Goal: Task Accomplishment & Management: Complete application form

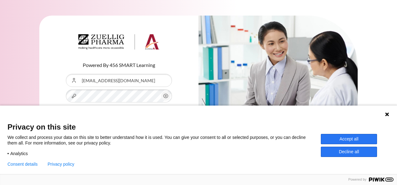
click at [66, 116] on button "Log in" at bounding box center [119, 125] width 106 height 18
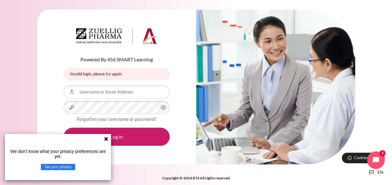
click at [108, 140] on icon at bounding box center [106, 139] width 5 height 5
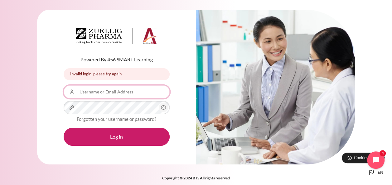
click at [119, 94] on input "Username or Email Address" at bounding box center [117, 92] width 106 height 13
type input "Pakiet@ezrx.com.vn"
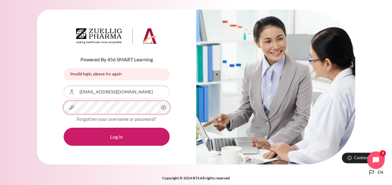
click at [64, 128] on button "Log in" at bounding box center [117, 137] width 106 height 18
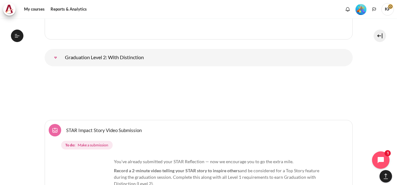
scroll to position [2332, 0]
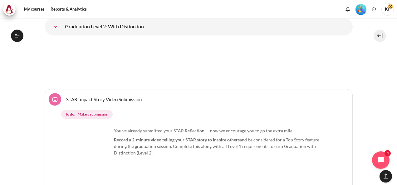
click at [106, 102] on link "STAR Impact Story Video Submission Assignment" at bounding box center [104, 99] width 76 height 6
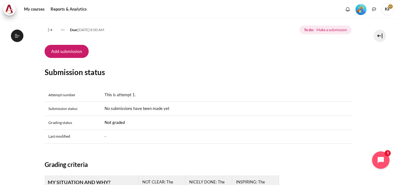
scroll to position [218, 0]
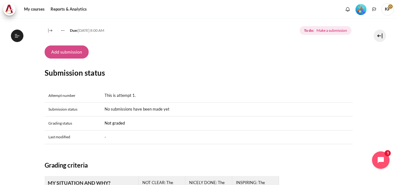
click at [77, 59] on button "Add submission" at bounding box center [67, 52] width 44 height 13
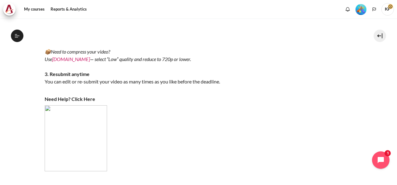
scroll to position [312, 0]
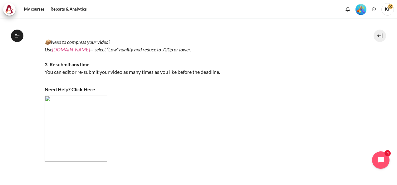
click at [64, 52] on link "VEED.IO" at bounding box center [71, 50] width 38 height 6
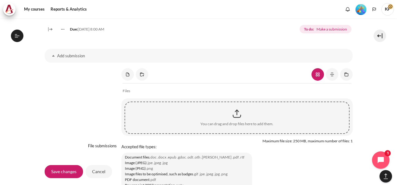
scroll to position [477, 0]
click at [238, 122] on div "Content" at bounding box center [236, 115] width 223 height 16
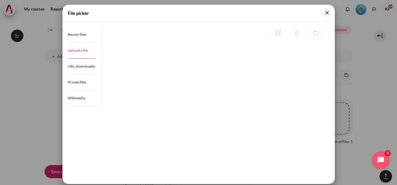
click at [89, 51] on link "Upload a file" at bounding box center [82, 51] width 28 height 16
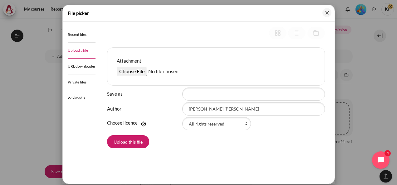
click at [140, 71] on input "Attachment" at bounding box center [165, 71] width 96 height 9
type input "C:\fakepath\Quay video-20250912_224546-Meeting Recording.mp4"
click at [204, 71] on input "Attachment" at bounding box center [165, 71] width 96 height 9
click at [270, 95] on input "Save as" at bounding box center [253, 94] width 143 height 13
click at [132, 141] on button "Upload this file" at bounding box center [128, 141] width 42 height 13
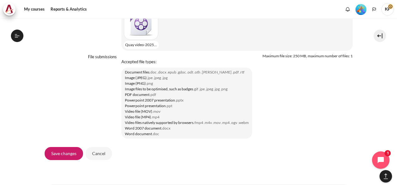
scroll to position [539, 0]
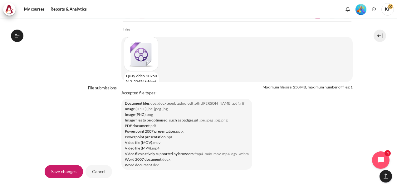
click at [144, 64] on div "Content" at bounding box center [139, 54] width 31 height 34
type input "Quay video-20250912_224546-Meeting Recording.mp4"
type input "[PERSON_NAME] [PERSON_NAME]"
select select "/"
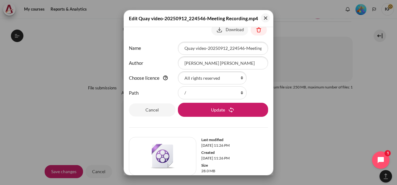
scroll to position [14, 0]
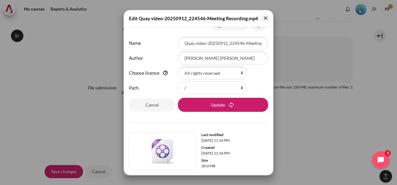
click at [164, 153] on img at bounding box center [162, 151] width 25 height 25
click at [213, 43] on input "Quay video-20250912_224546-Meeting Recording.mp4" at bounding box center [223, 43] width 90 height 13
drag, startPoint x: 257, startPoint y: 44, endPoint x: 191, endPoint y: 41, distance: 66.2
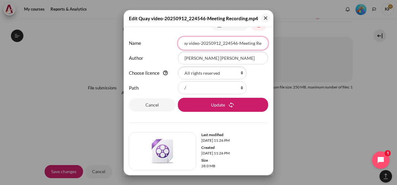
click at [191, 41] on input "Quay video-20250912_224546-Meeting Recording.mp4" at bounding box center [223, 43] width 90 height 13
drag, startPoint x: 259, startPoint y: 42, endPoint x: 165, endPoint y: 41, distance: 93.9
click at [165, 41] on div "Name Quay video-20250912_224546-Meeting Recording.mp4" at bounding box center [198, 43] width 139 height 13
click at [213, 42] on input "cording.mp4" at bounding box center [223, 43] width 90 height 13
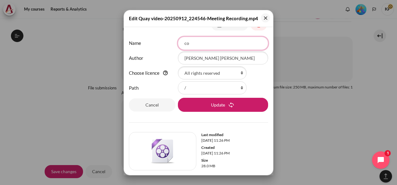
type input "c"
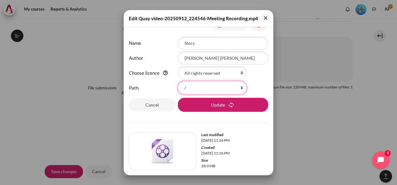
click at [241, 86] on select "/" at bounding box center [212, 87] width 69 height 13
click at [165, 85] on label "Path" at bounding box center [152, 88] width 47 height 7
click at [178, 85] on select "/" at bounding box center [212, 87] width 69 height 13
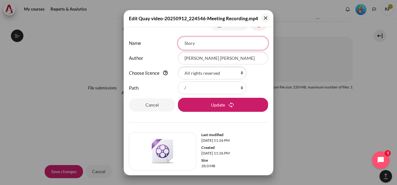
click at [183, 42] on input "Story" at bounding box center [223, 43] width 90 height 13
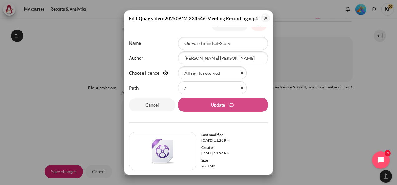
click at [221, 101] on button "Update" at bounding box center [223, 105] width 90 height 14
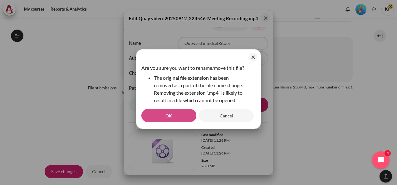
click at [190, 122] on button "OK" at bounding box center [168, 115] width 55 height 13
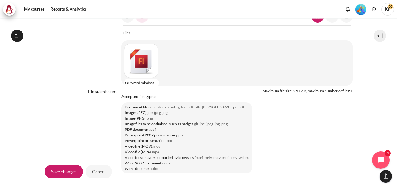
scroll to position [539, 0]
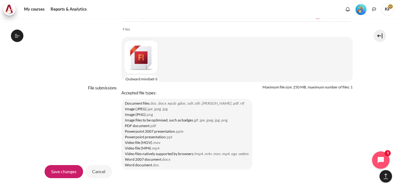
click at [150, 63] on div "Content" at bounding box center [139, 57] width 31 height 34
type input "Outward mindset-Story"
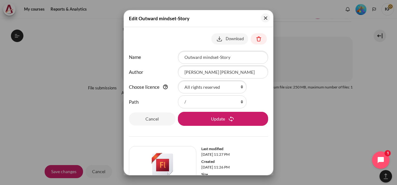
click at [73, 66] on div at bounding box center [198, 92] width 397 height 185
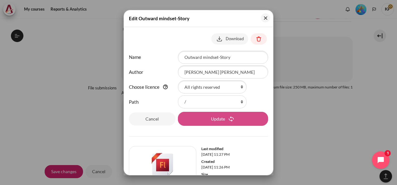
click at [251, 122] on button "Update" at bounding box center [223, 119] width 90 height 14
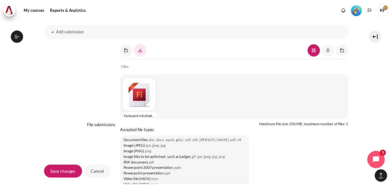
scroll to position [445, 0]
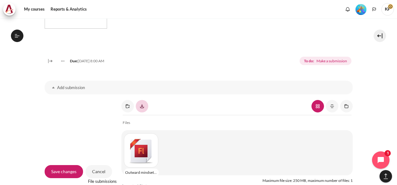
click at [144, 113] on link "Content" at bounding box center [142, 106] width 12 height 12
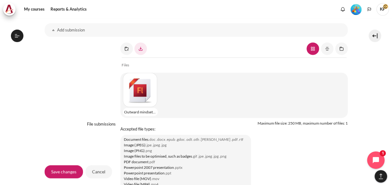
scroll to position [508, 0]
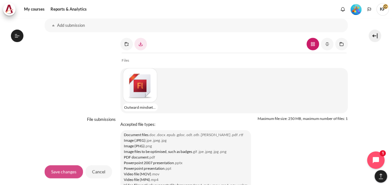
click at [72, 174] on input "Save changes" at bounding box center [64, 171] width 38 height 13
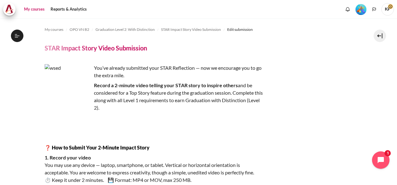
click at [41, 11] on link "My courses" at bounding box center [34, 9] width 25 height 12
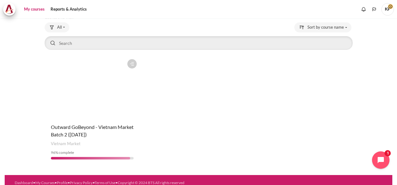
scroll to position [42, 0]
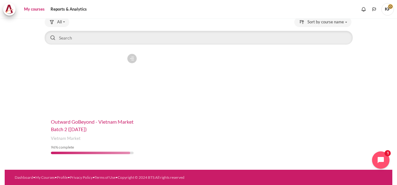
click at [82, 126] on span "Outward GoBeyond - Vietnam Market Batch 2 ([DATE])" at bounding box center [92, 125] width 83 height 13
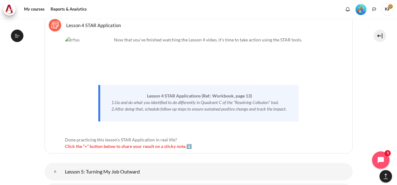
scroll to position [1337, 0]
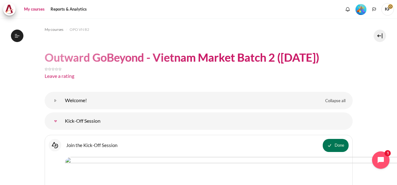
click at [34, 11] on link "My courses" at bounding box center [34, 9] width 25 height 12
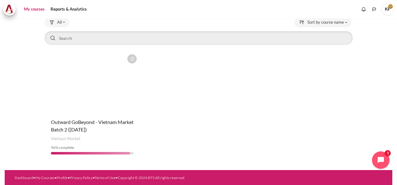
scroll to position [42, 0]
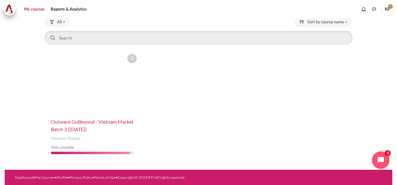
click at [90, 124] on span "Outward GoBeyond - Vietnam Market Batch 2 ([DATE])" at bounding box center [92, 125] width 83 height 13
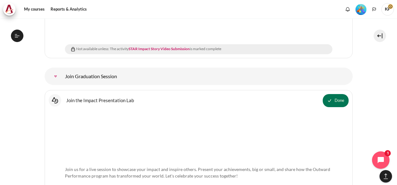
scroll to position [2613, 0]
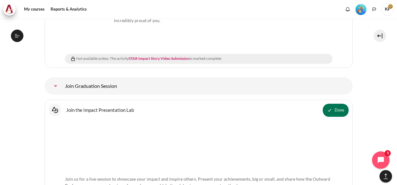
click at [62, 85] on link "Join Graduation Session" at bounding box center [55, 86] width 12 height 12
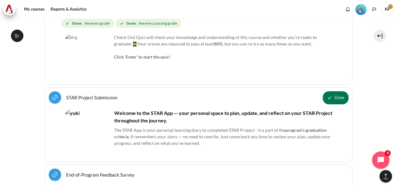
scroll to position [2020, 0]
